Goal: Find specific page/section: Find specific page/section

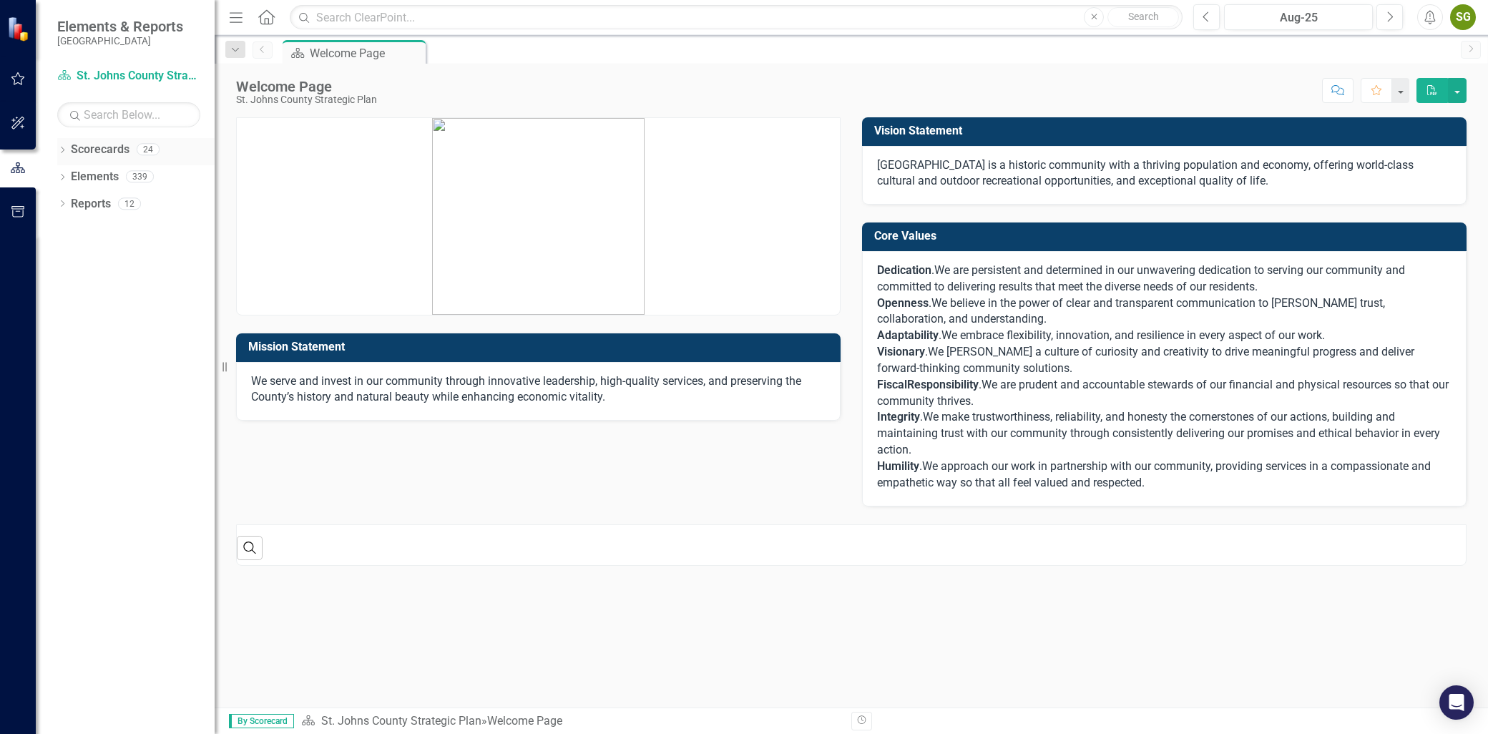
click at [61, 145] on div "Dropdown" at bounding box center [62, 151] width 10 height 12
click at [67, 172] on icon "Dropdown" at bounding box center [69, 176] width 11 height 9
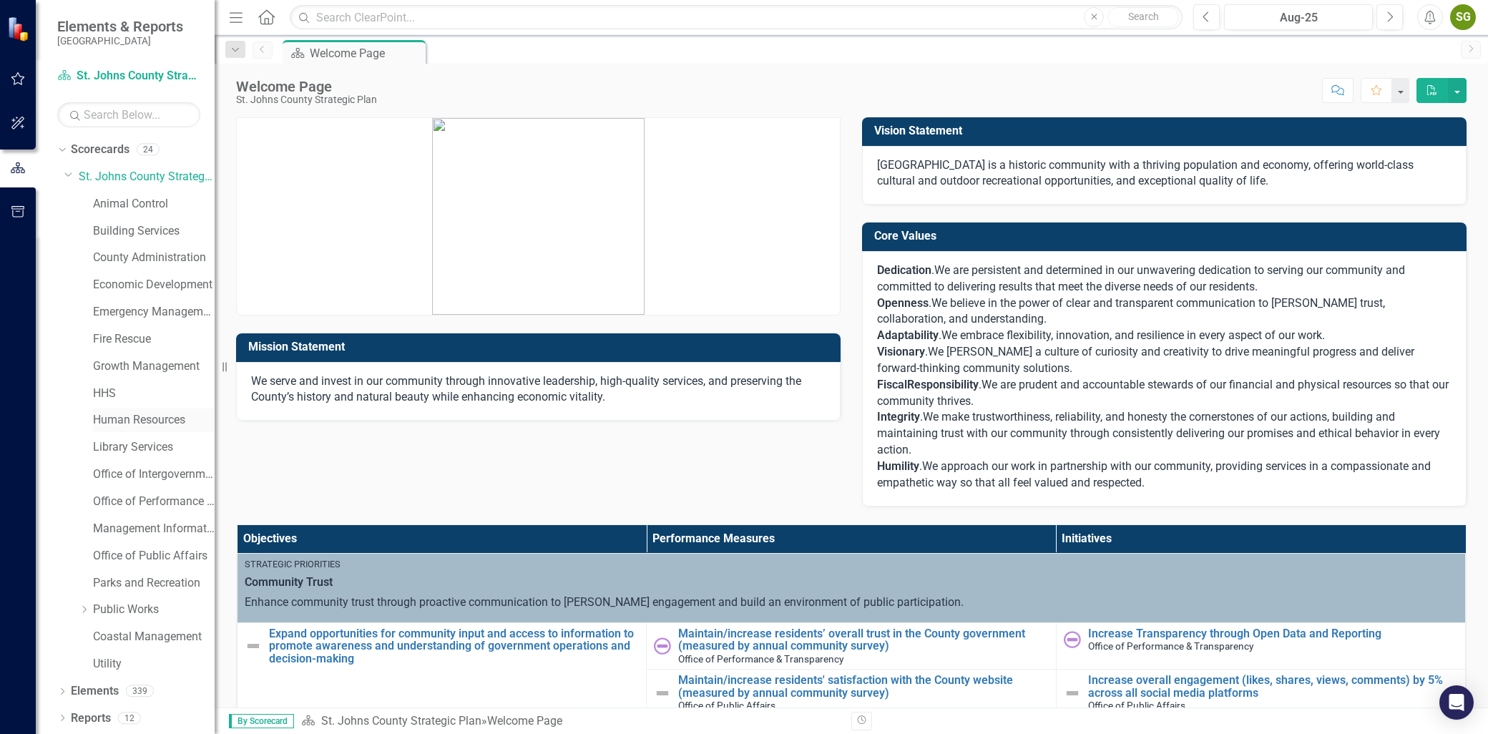
click at [127, 418] on link "Human Resources" at bounding box center [154, 420] width 122 height 16
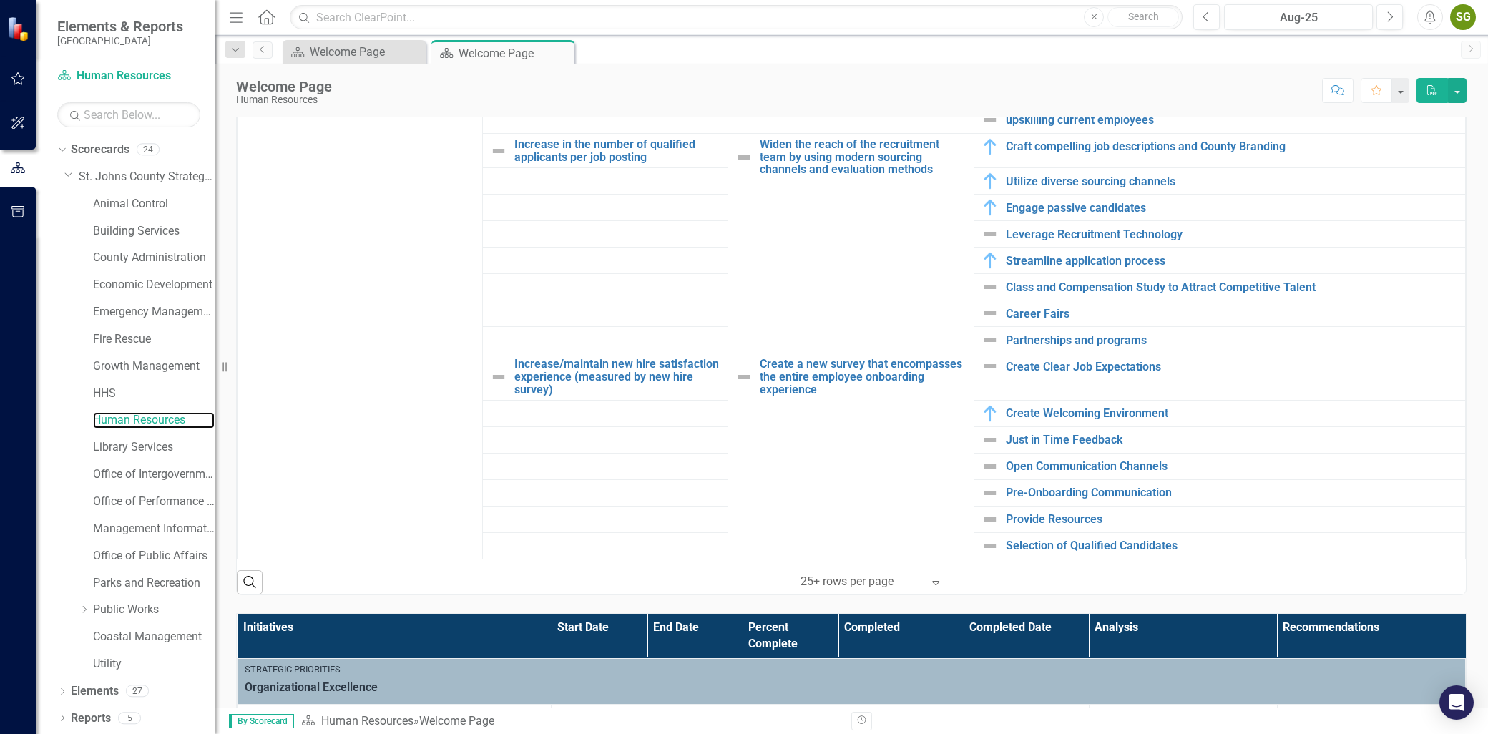
scroll to position [397, 0]
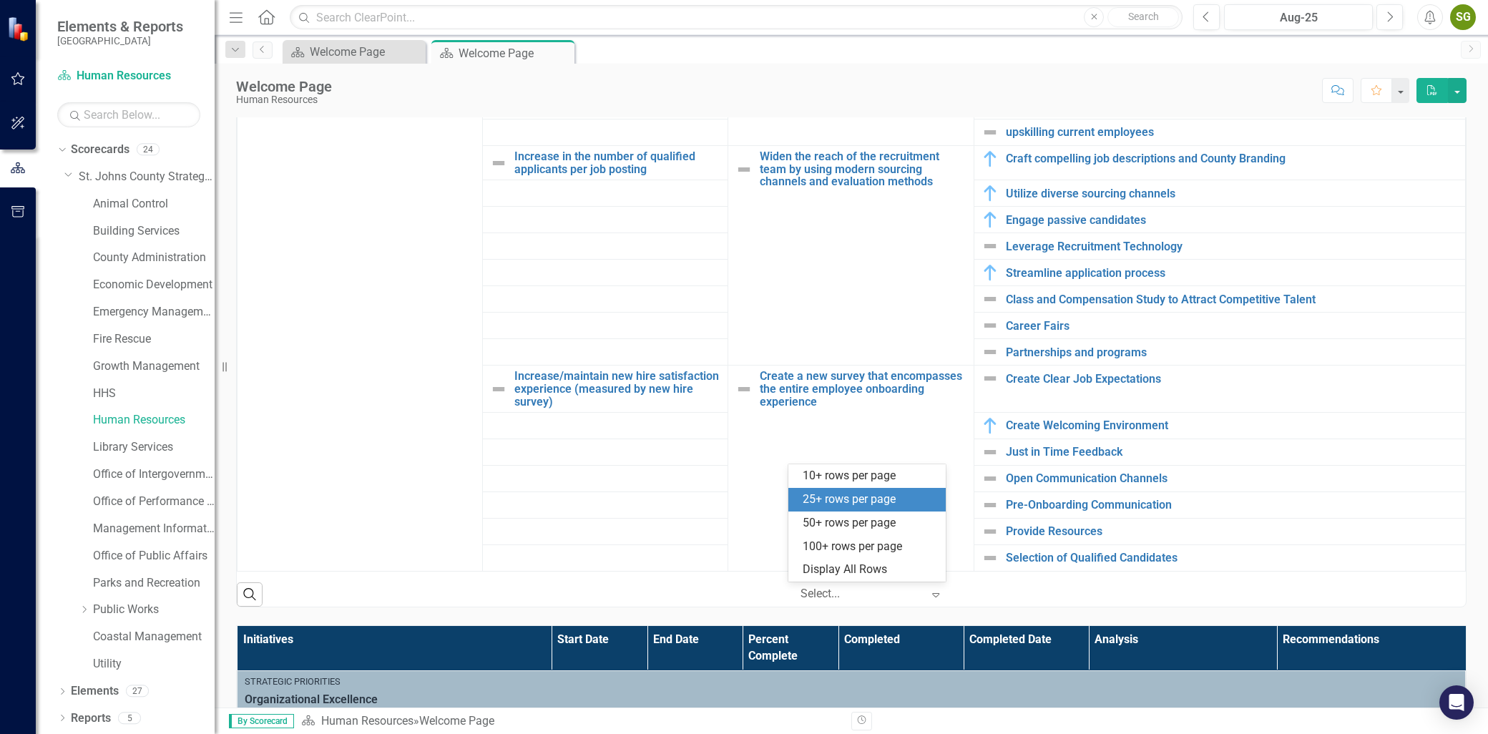
click at [933, 598] on icon "Expand" at bounding box center [935, 594] width 14 height 11
click at [902, 532] on div "50+ rows per page" at bounding box center [866, 523] width 157 height 24
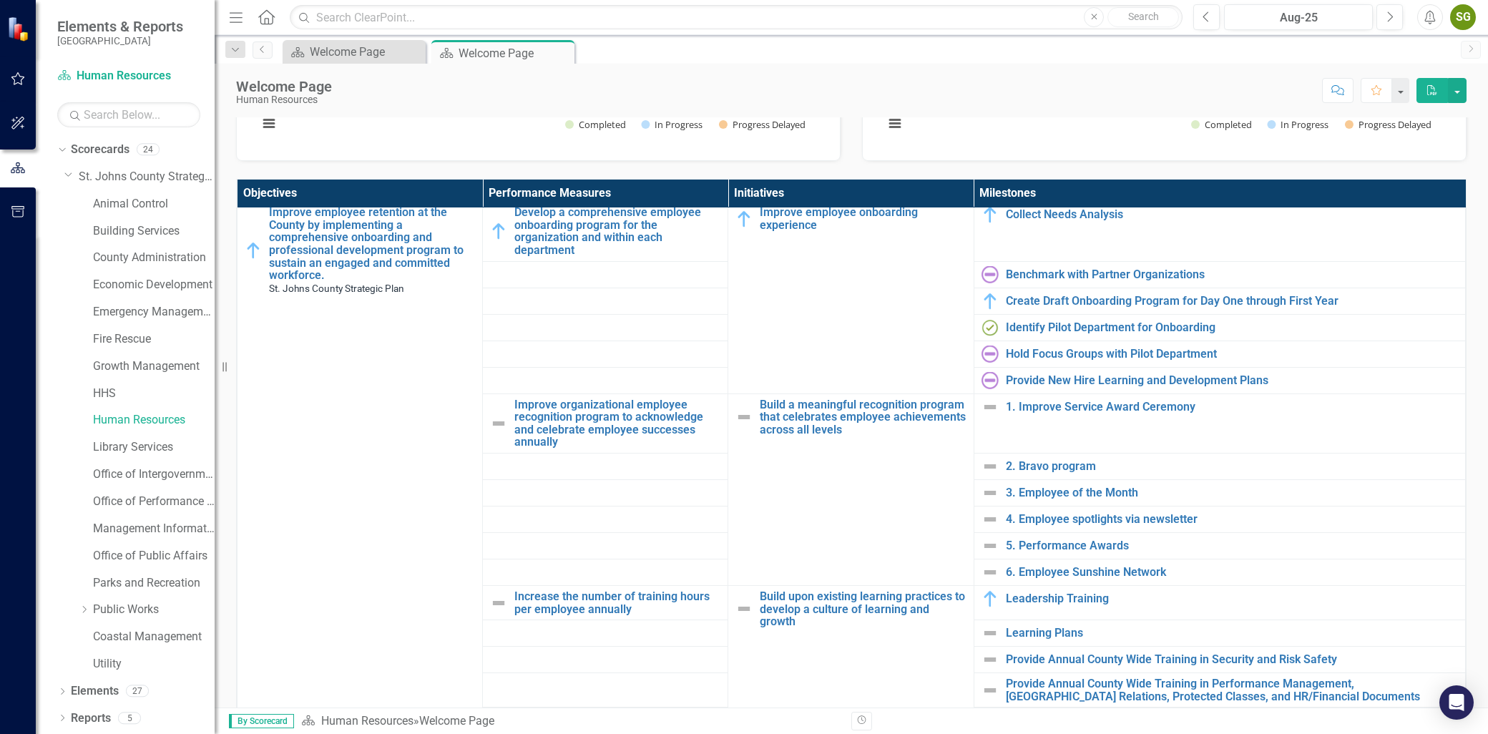
scroll to position [0, 0]
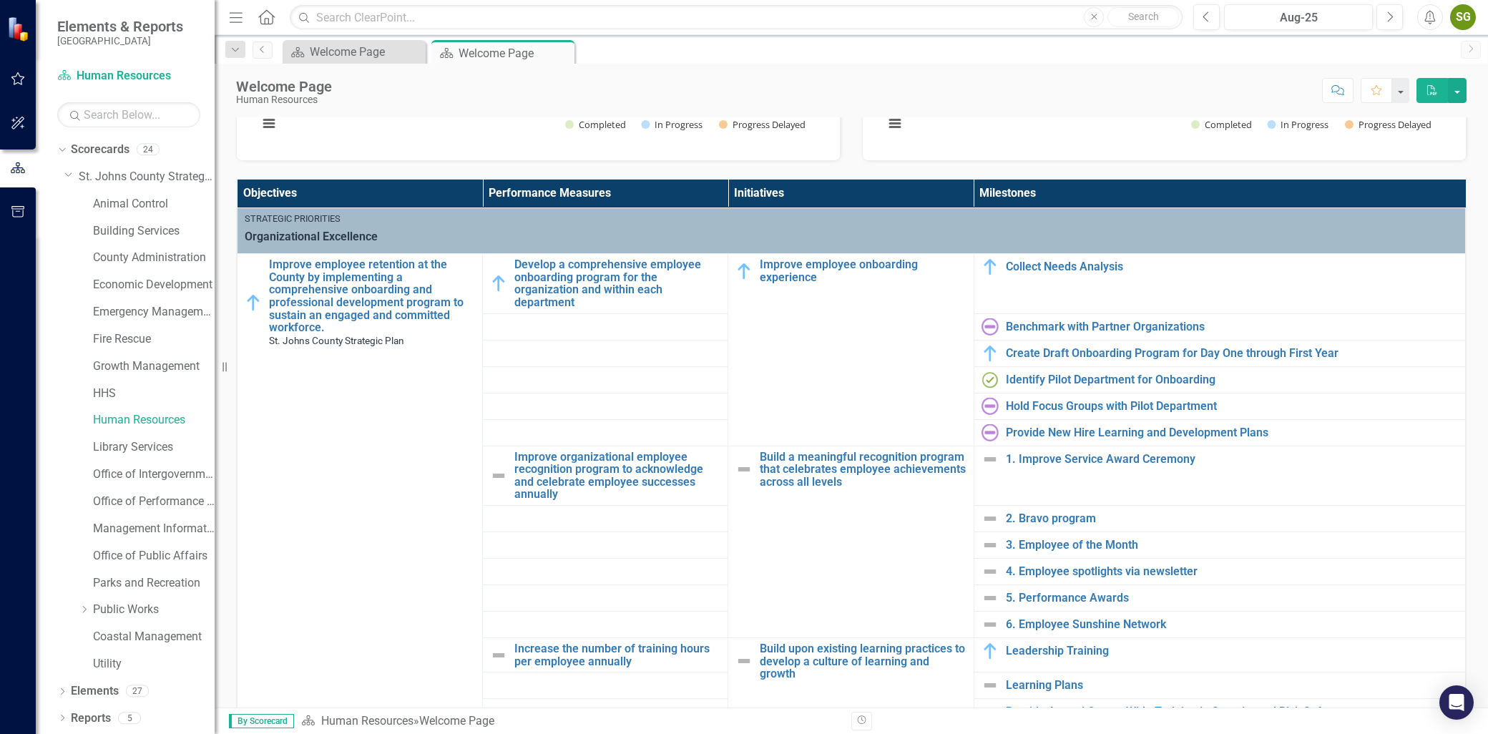
click at [1476, 167] on div "Initiative Performance Status Snapshot: Initiative Loading... Chart Pie chart w…" at bounding box center [851, 623] width 1273 height 1524
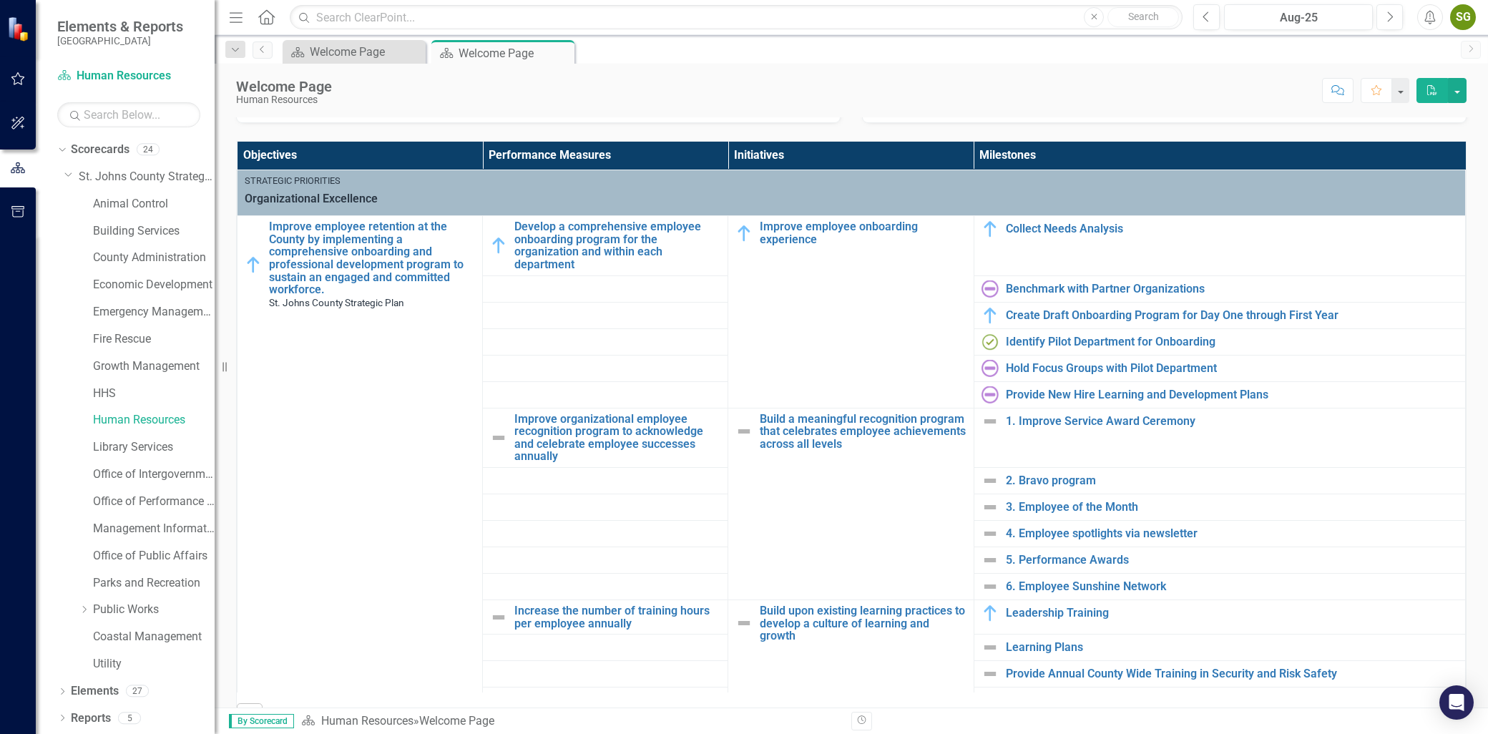
scroll to position [315, 0]
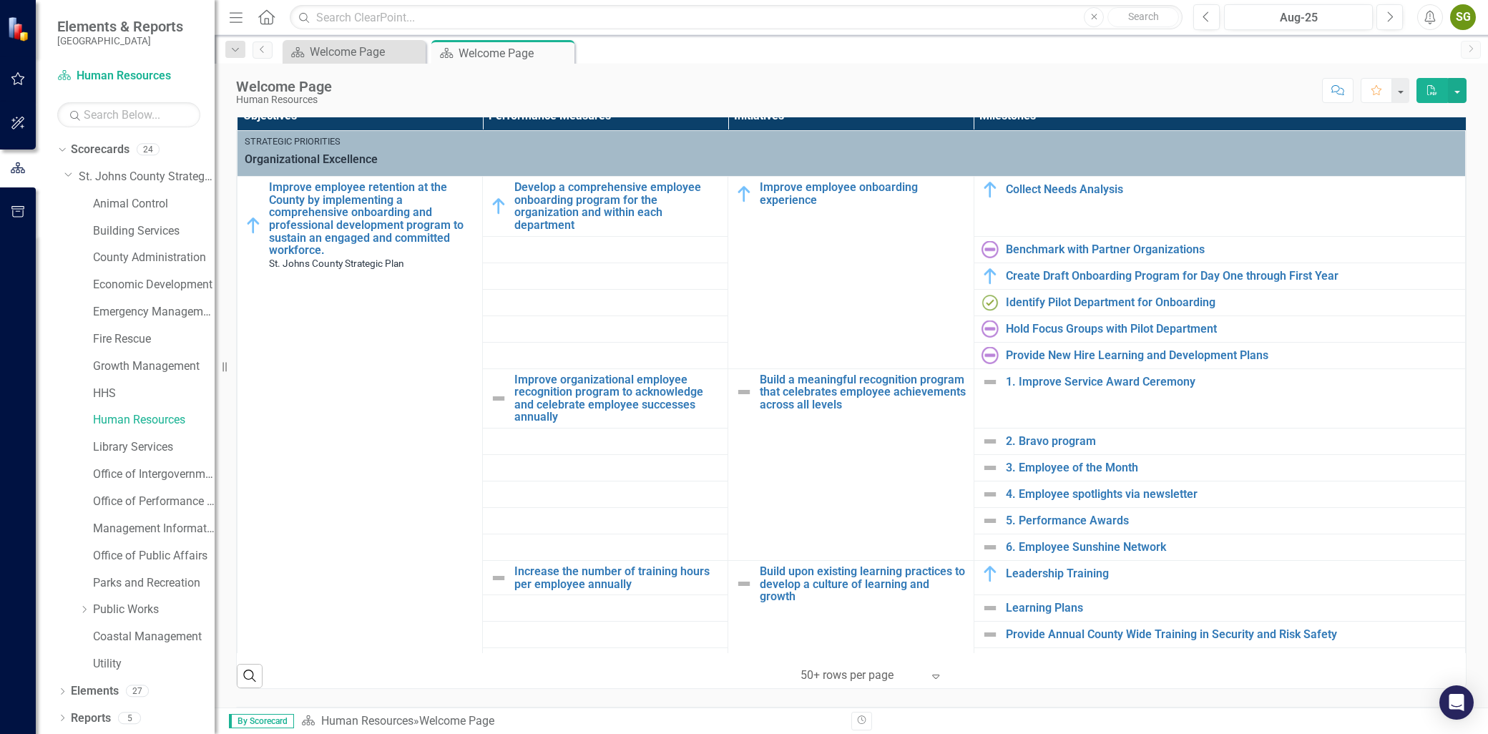
click at [833, 69] on div "Welcome Page Human Resources Score: N/A Aug-25 Completed Comment Favorite PDF" at bounding box center [851, 85] width 1273 height 43
click at [823, 53] on div "Scorecard Welcome Page Close Scorecard Welcome Page Pin Close" at bounding box center [867, 51] width 1174 height 23
click at [768, 50] on div "Scorecard Welcome Page Close Scorecard Welcome Page Pin Close" at bounding box center [867, 51] width 1174 height 23
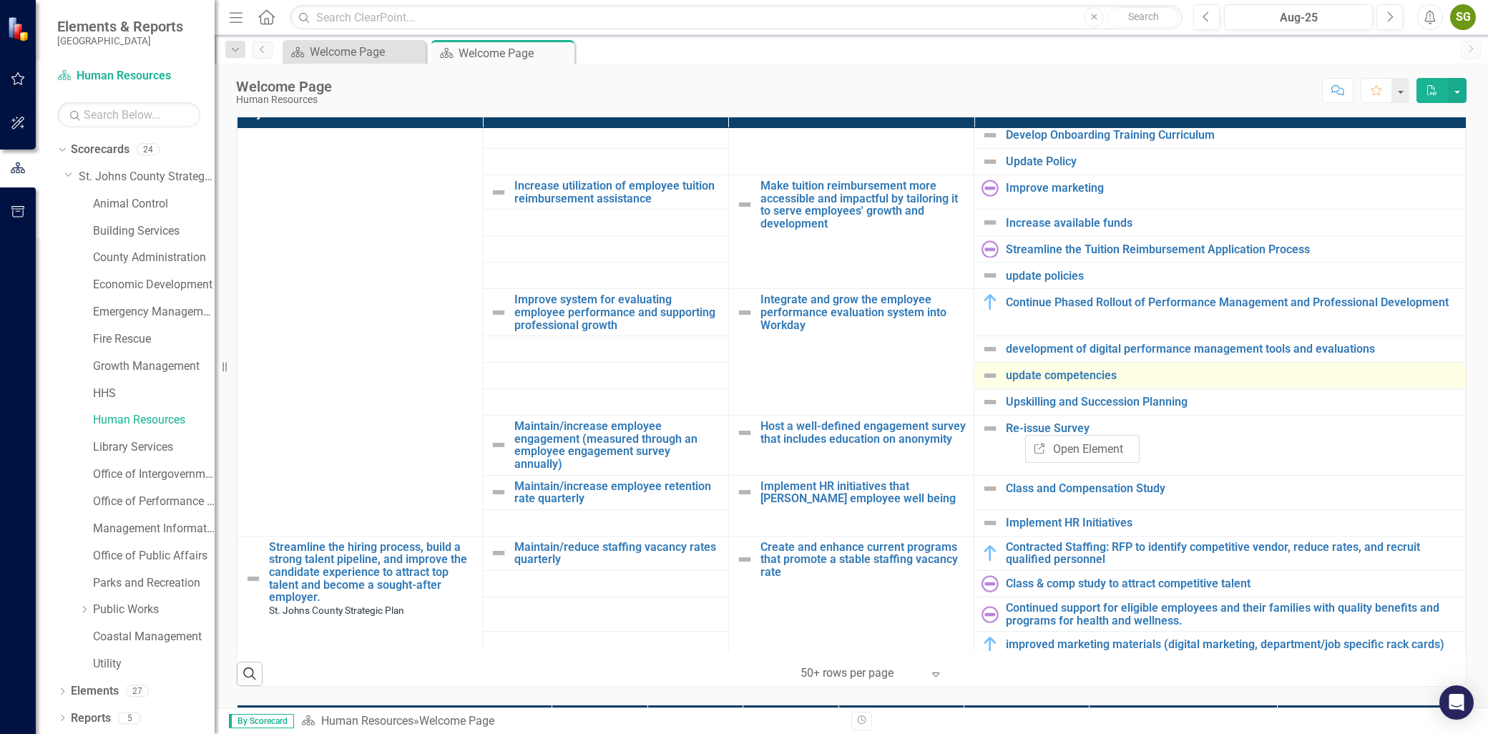
scroll to position [556, 0]
